Goal: Transaction & Acquisition: Register for event/course

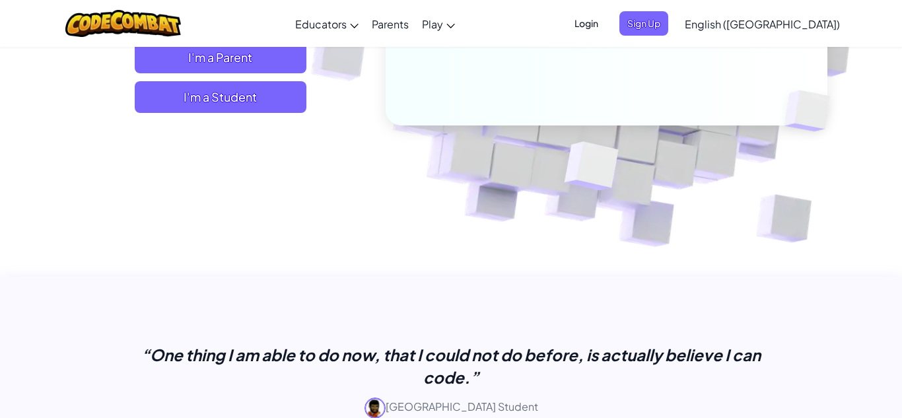
scroll to position [304, 0]
click at [219, 102] on span "I'm a Student" at bounding box center [221, 98] width 172 height 32
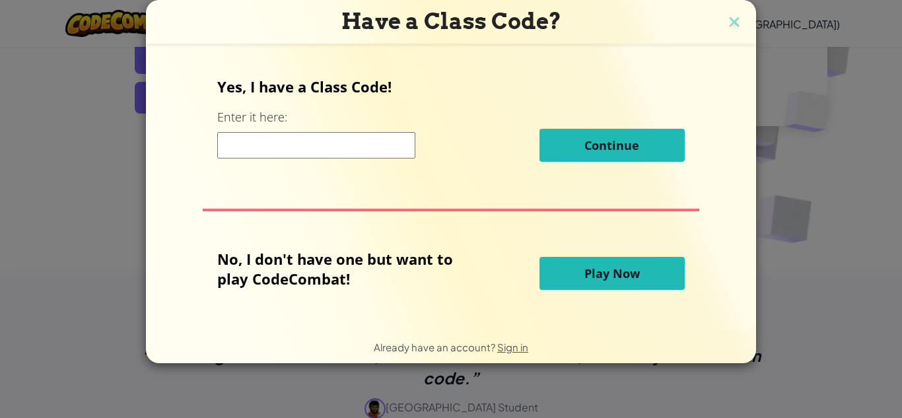
click at [284, 137] on input at bounding box center [316, 145] width 198 height 26
click at [25, 88] on div "Have a Class Code? Yes, I have a Class Code! Enter it here: Continue No, I don'…" at bounding box center [451, 209] width 902 height 418
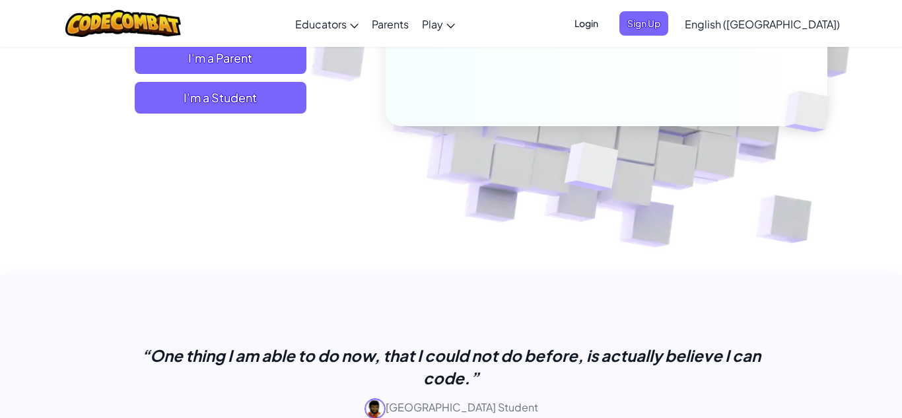
scroll to position [304, 0]
